Goal: Information Seeking & Learning: Stay updated

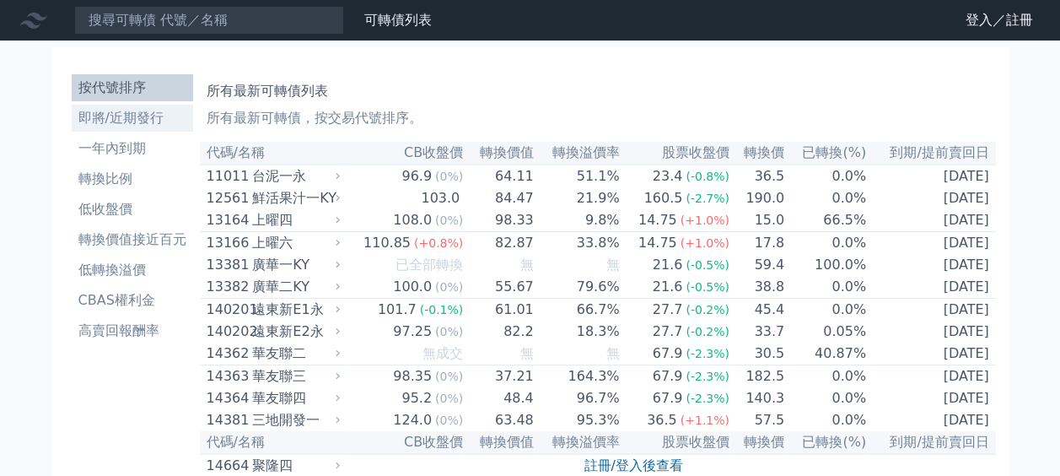
click at [114, 113] on li "即將/近期發行" at bounding box center [132, 118] width 121 height 20
